Goal: Use online tool/utility: Utilize a website feature to perform a specific function

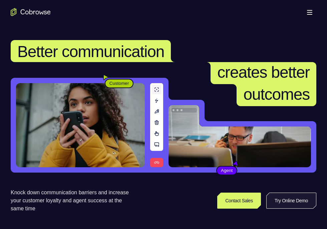
click at [280, 204] on link "Try Online Demo" at bounding box center [291, 201] width 50 height 16
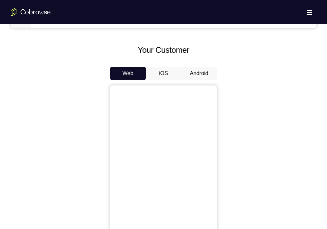
scroll to position [288, 0]
click at [206, 69] on button "Android" at bounding box center [199, 72] width 36 height 13
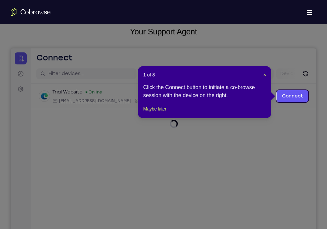
scroll to position [43, 0]
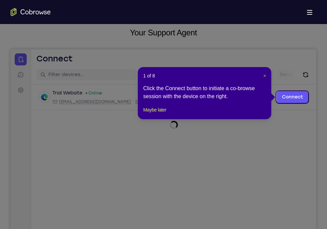
click at [265, 73] on span "×" at bounding box center [264, 75] width 3 height 5
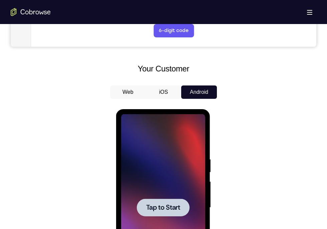
scroll to position [0, 0]
click at [170, 183] on div at bounding box center [163, 207] width 84 height 187
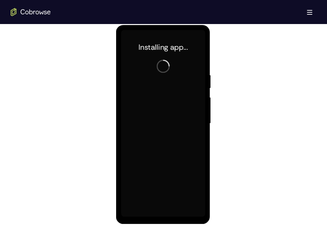
scroll to position [354, 0]
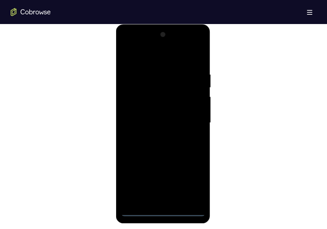
click at [160, 212] on div at bounding box center [163, 122] width 84 height 187
click at [192, 185] on div at bounding box center [163, 122] width 84 height 187
click at [158, 62] on div at bounding box center [163, 122] width 84 height 187
click at [191, 120] on div at bounding box center [163, 122] width 84 height 187
click at [153, 201] on div at bounding box center [163, 122] width 84 height 187
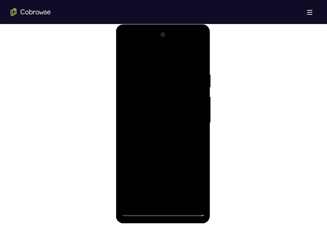
click at [149, 113] on div at bounding box center [163, 122] width 84 height 187
click at [154, 132] on div at bounding box center [163, 122] width 84 height 187
click at [148, 92] on div at bounding box center [163, 122] width 84 height 187
click at [153, 93] on div at bounding box center [163, 122] width 84 height 187
click at [138, 94] on div at bounding box center [163, 122] width 84 height 187
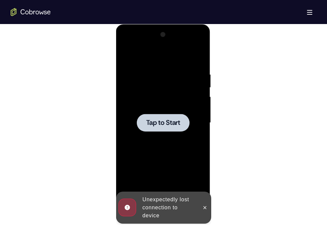
click at [160, 125] on span "Tap to Start" at bounding box center [163, 123] width 34 height 7
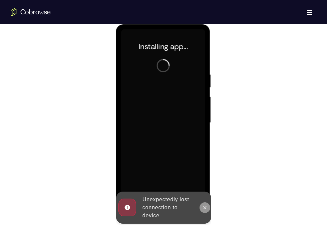
click at [205, 206] on icon at bounding box center [204, 207] width 5 height 5
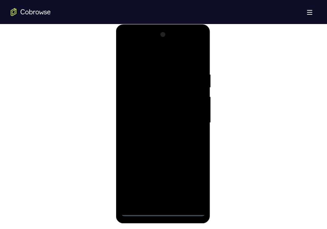
click at [163, 212] on div at bounding box center [163, 122] width 84 height 187
click at [194, 186] on div at bounding box center [163, 122] width 84 height 187
click at [163, 56] on div at bounding box center [163, 122] width 84 height 187
click at [189, 121] on div at bounding box center [163, 122] width 84 height 187
click at [156, 134] on div at bounding box center [163, 122] width 84 height 187
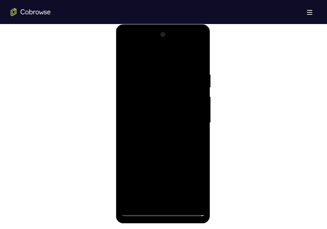
click at [163, 154] on div at bounding box center [163, 122] width 84 height 187
click at [150, 90] on div at bounding box center [163, 122] width 84 height 187
click at [151, 94] on div at bounding box center [163, 122] width 84 height 187
click at [134, 97] on div at bounding box center [163, 122] width 84 height 187
click at [149, 108] on div at bounding box center [163, 122] width 84 height 187
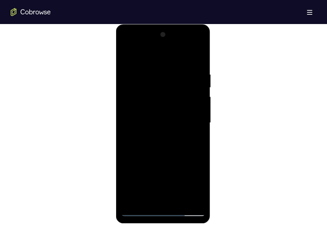
click at [140, 98] on div at bounding box center [163, 122] width 84 height 187
click at [156, 160] on div at bounding box center [163, 122] width 84 height 187
click at [147, 95] on div at bounding box center [163, 122] width 84 height 187
click at [150, 110] on div at bounding box center [163, 122] width 84 height 187
click at [157, 137] on div at bounding box center [163, 122] width 84 height 187
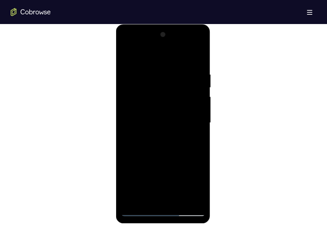
click at [154, 115] on div at bounding box center [163, 122] width 84 height 187
click at [148, 113] on div at bounding box center [163, 122] width 84 height 187
click at [158, 123] on div at bounding box center [163, 122] width 84 height 187
click at [149, 143] on div at bounding box center [163, 122] width 84 height 187
click at [156, 147] on div at bounding box center [163, 122] width 84 height 187
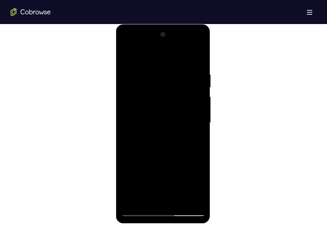
click at [154, 140] on div at bounding box center [163, 122] width 84 height 187
click at [144, 134] on div at bounding box center [163, 122] width 84 height 187
click at [140, 123] on div at bounding box center [163, 122] width 84 height 187
click at [148, 147] on div at bounding box center [163, 122] width 84 height 187
click at [147, 141] on div at bounding box center [163, 122] width 84 height 187
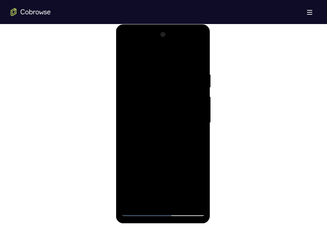
click at [161, 154] on div at bounding box center [163, 122] width 84 height 187
click at [152, 92] on div at bounding box center [163, 122] width 84 height 187
click at [152, 91] on div at bounding box center [163, 122] width 84 height 187
click at [143, 94] on div at bounding box center [163, 122] width 84 height 187
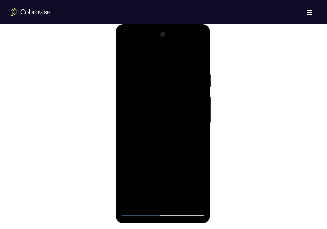
click at [149, 111] on div at bounding box center [163, 122] width 84 height 187
click at [132, 201] on div at bounding box center [163, 122] width 84 height 187
